Goal: Use online tool/utility

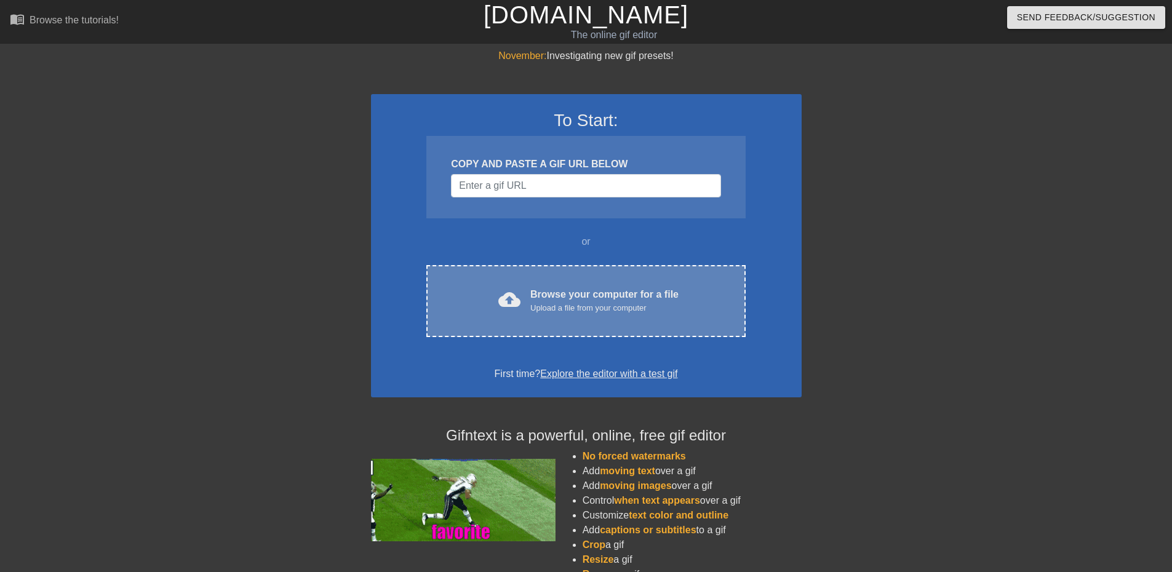
click at [622, 298] on div "Browse your computer for a file Upload a file from your computer" at bounding box center [604, 300] width 148 height 27
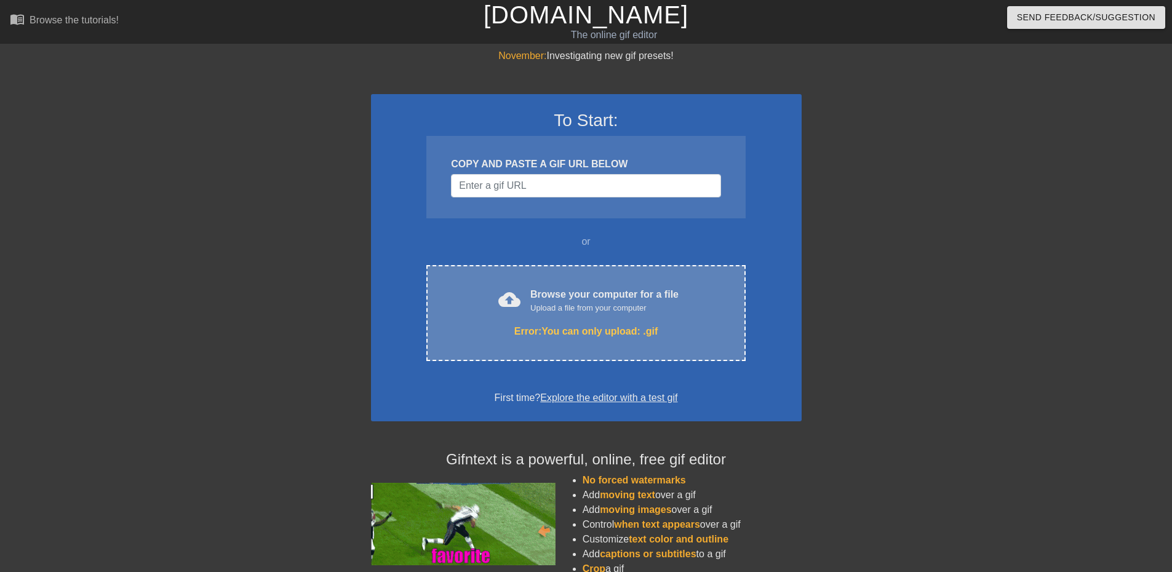
click at [590, 300] on div "Browse your computer for a file Upload a file from your computer" at bounding box center [604, 300] width 148 height 27
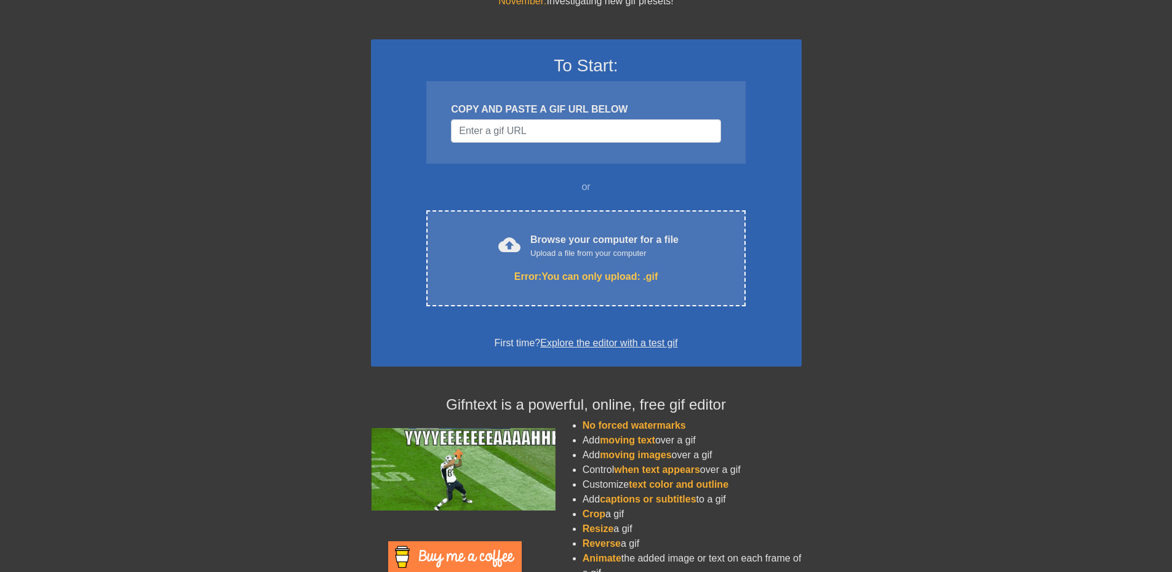
scroll to position [108, 0]
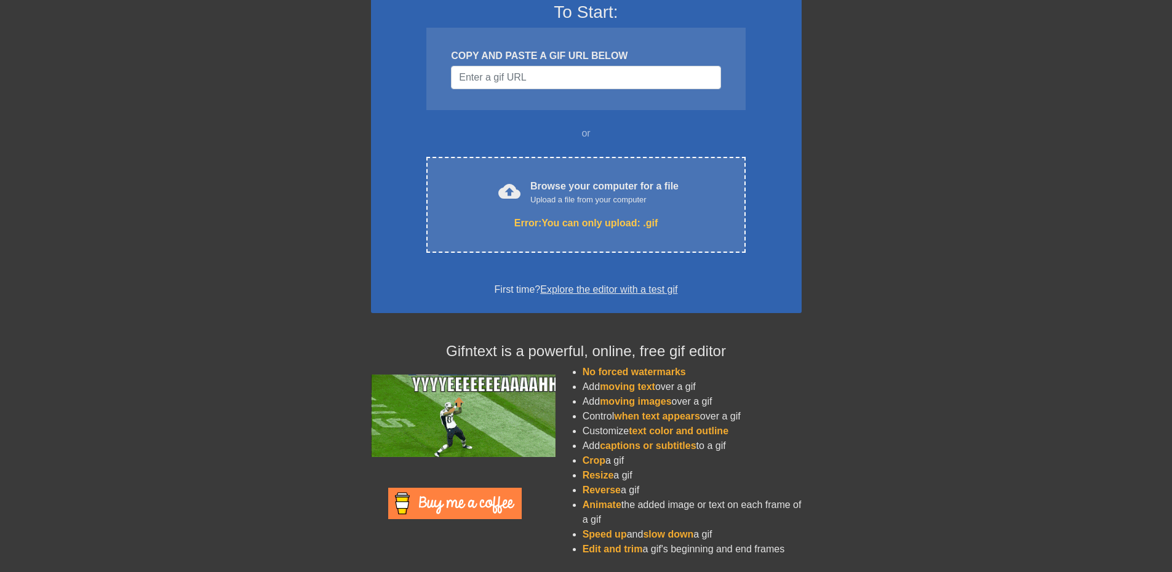
click at [654, 289] on link "Explore the editor with a test gif" at bounding box center [608, 289] width 137 height 10
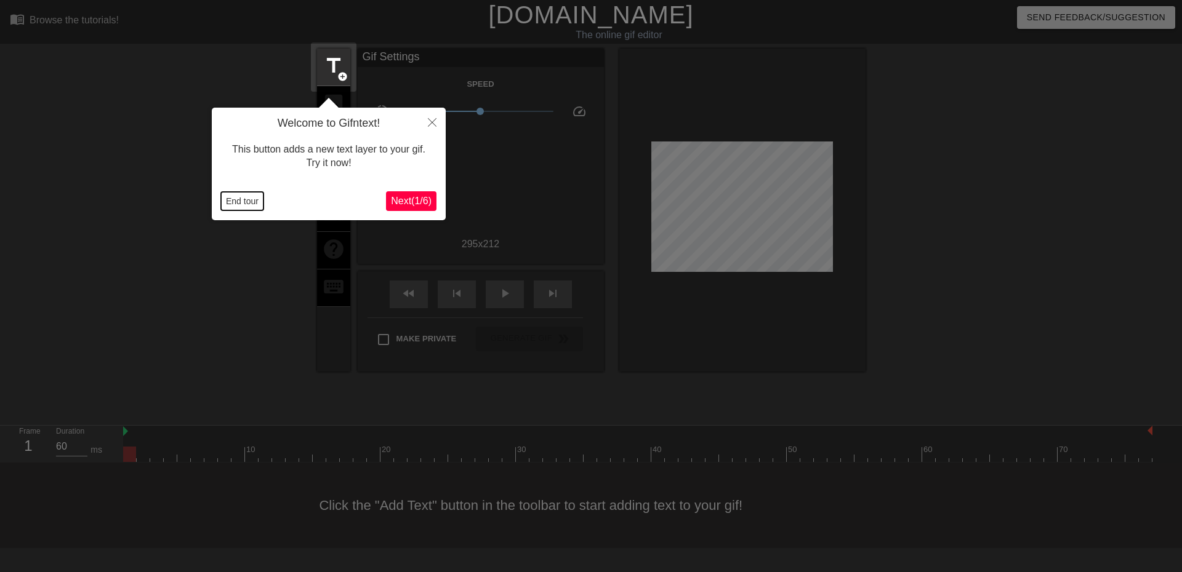
click at [253, 200] on button "End tour" at bounding box center [242, 201] width 42 height 18
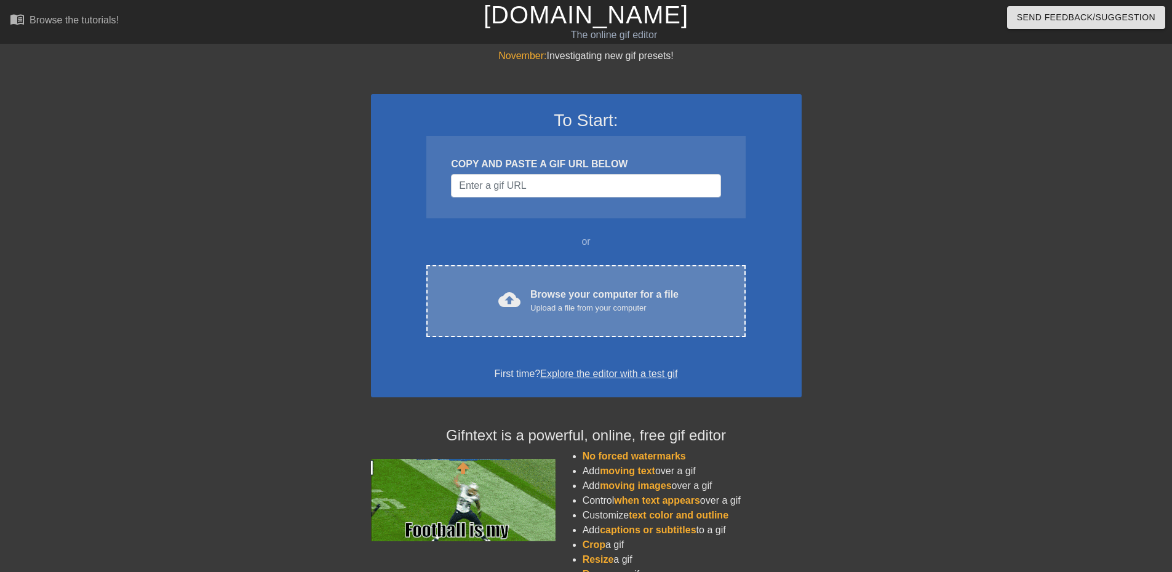
click at [584, 298] on div "Browse your computer for a file Upload a file from your computer" at bounding box center [604, 300] width 148 height 27
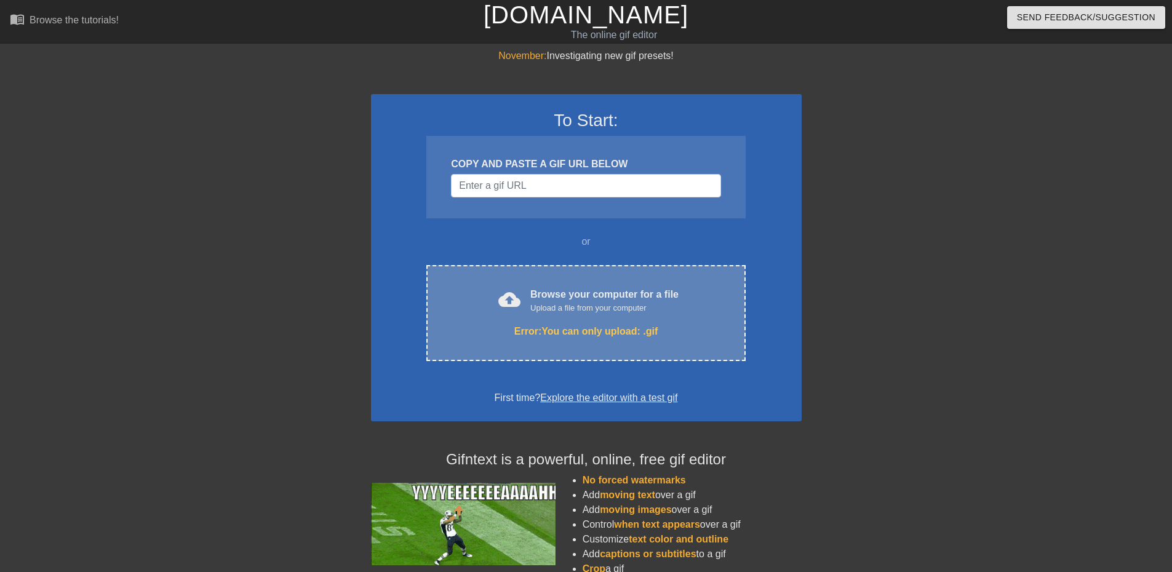
click at [601, 292] on div "Browse your computer for a file Upload a file from your computer" at bounding box center [604, 300] width 148 height 27
